Goal: Task Accomplishment & Management: Manage account settings

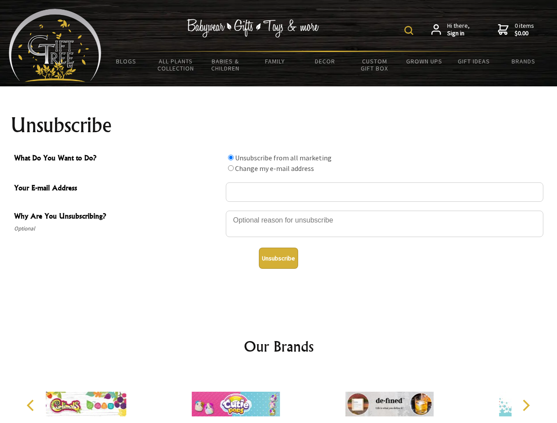
click at [410, 30] on img at bounding box center [408, 30] width 9 height 9
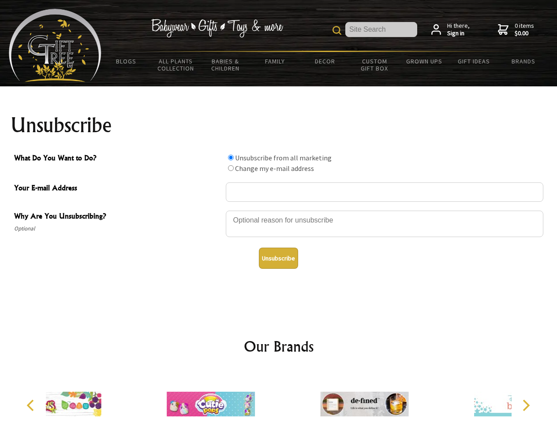
click at [279, 210] on div at bounding box center [384, 225] width 317 height 31
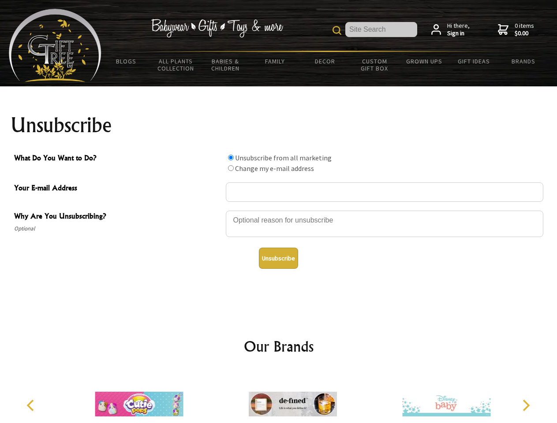
click at [231, 157] on input "What Do You Want to Do?" at bounding box center [231, 158] width 6 height 6
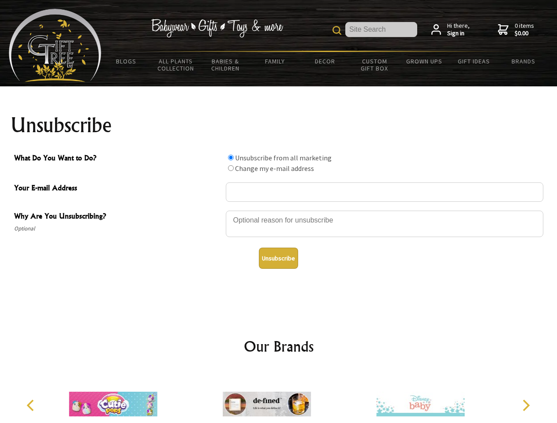
click at [231, 168] on input "What Do You Want to Do?" at bounding box center [231, 168] width 6 height 6
radio input "true"
click at [278, 258] on button "Unsubscribe" at bounding box center [278, 258] width 39 height 21
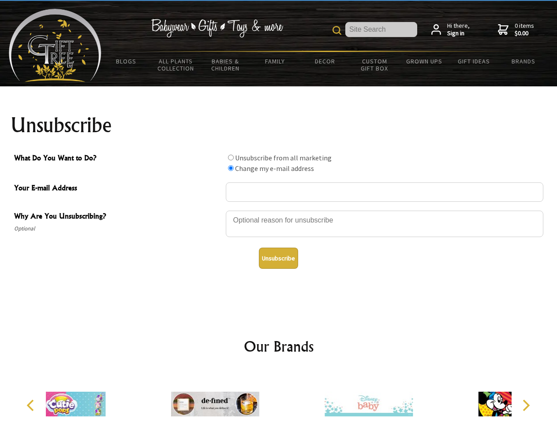
click at [32, 406] on icon "Previous" at bounding box center [31, 405] width 11 height 11
click at [526, 406] on icon "Next" at bounding box center [524, 405] width 11 height 11
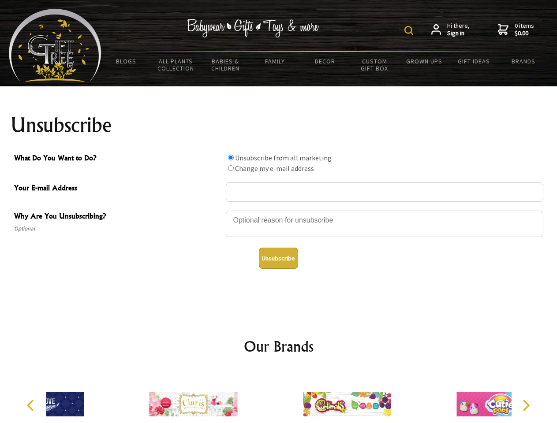
click at [410, 30] on img at bounding box center [408, 30] width 9 height 9
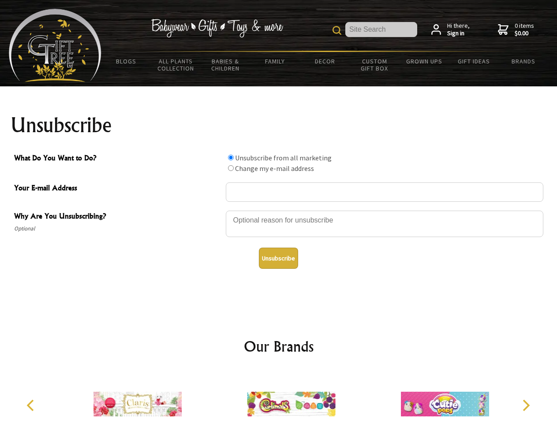
click at [279, 210] on div at bounding box center [384, 225] width 317 height 31
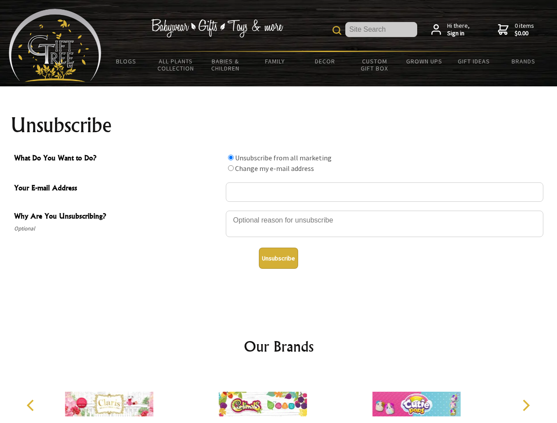
click at [231, 157] on input "What Do You Want to Do?" at bounding box center [231, 158] width 6 height 6
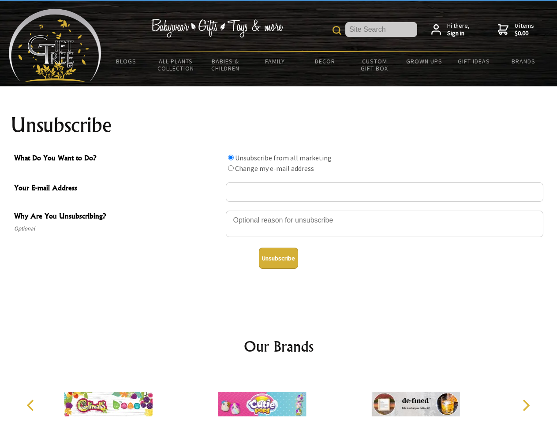
click at [231, 168] on input "What Do You Want to Do?" at bounding box center [231, 168] width 6 height 6
radio input "true"
click at [278, 258] on button "Unsubscribe" at bounding box center [278, 258] width 39 height 21
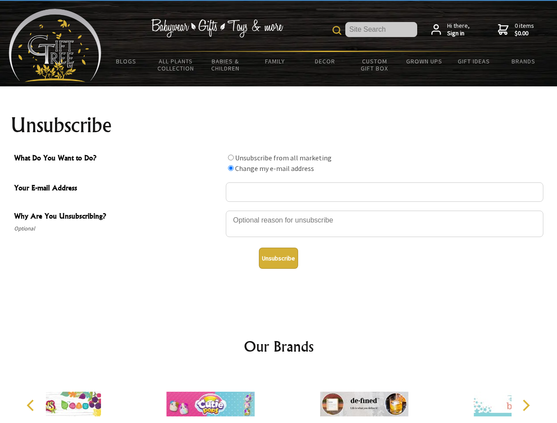
click at [32, 406] on icon "Previous" at bounding box center [31, 405] width 11 height 11
click at [526, 406] on icon "Next" at bounding box center [524, 405] width 11 height 11
